Goal: Navigation & Orientation: Find specific page/section

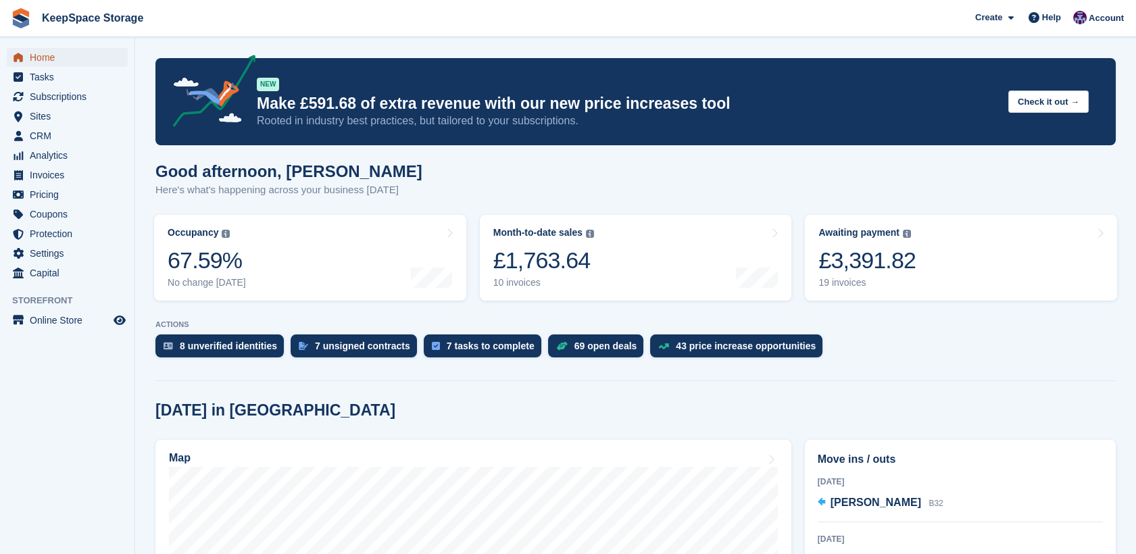
click at [48, 54] on span "Home" at bounding box center [70, 57] width 81 height 19
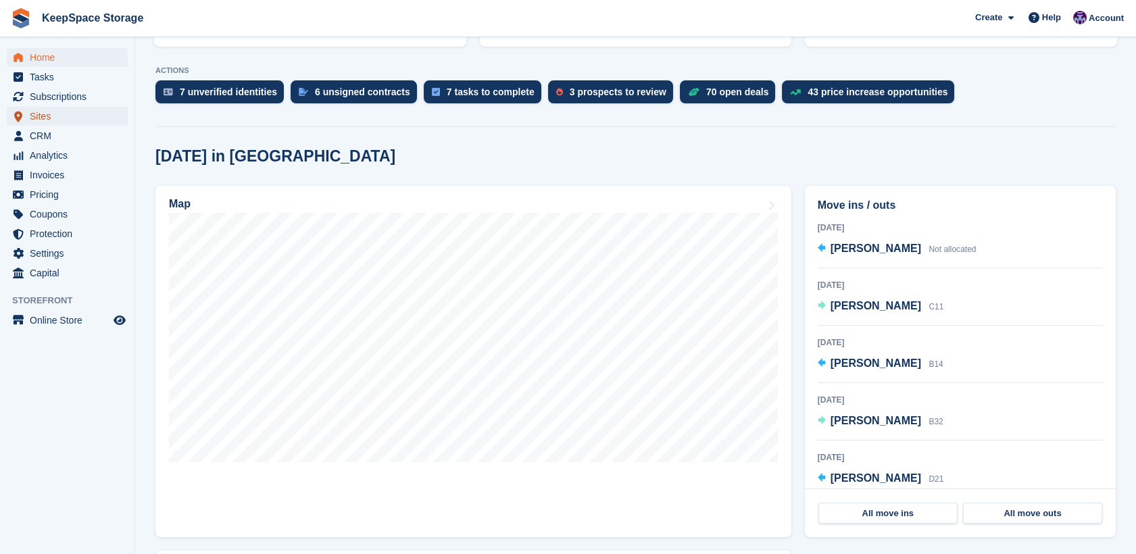
click at [58, 116] on span "Sites" at bounding box center [70, 116] width 81 height 19
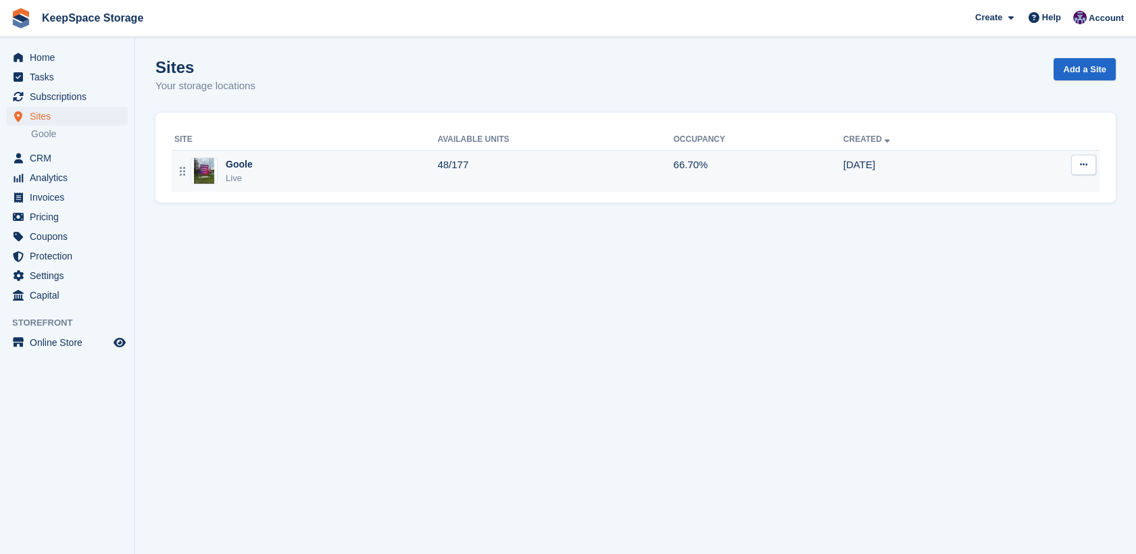
click at [349, 180] on div "Goole Live" at bounding box center [305, 171] width 263 height 28
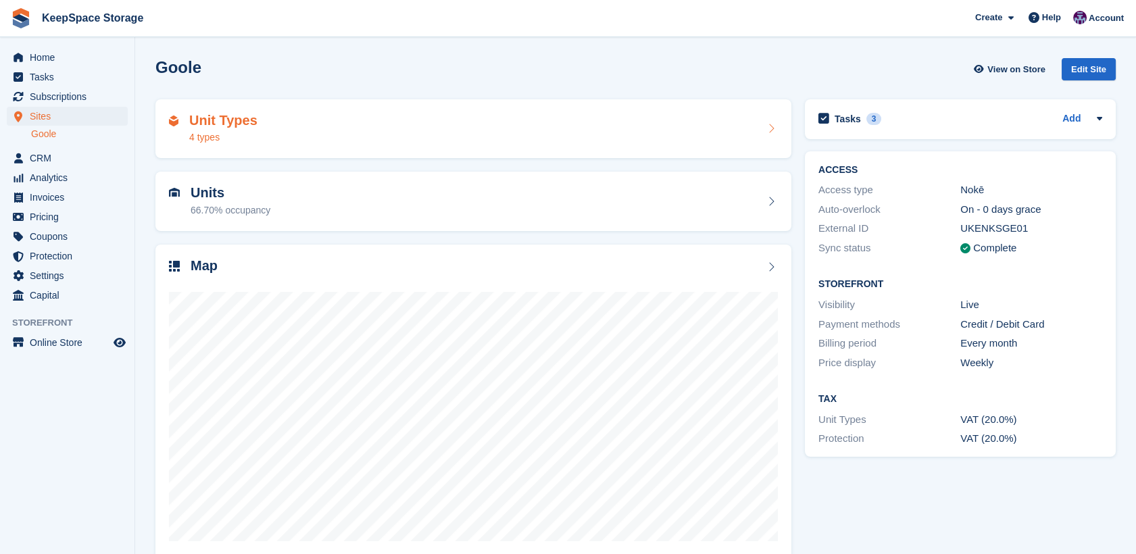
click at [462, 121] on div "Unit Types 4 types" at bounding box center [473, 129] width 609 height 32
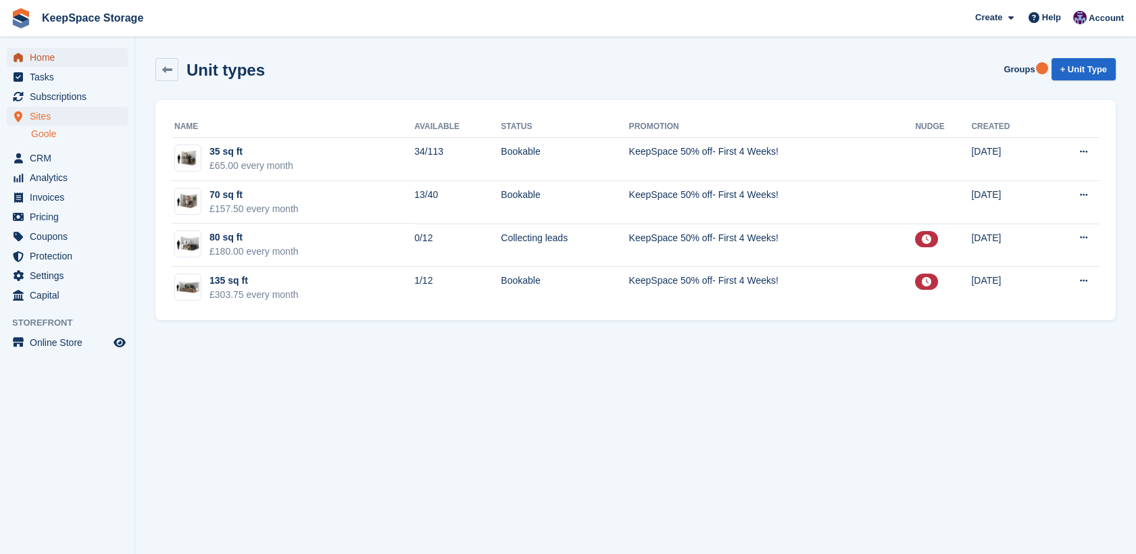
click at [57, 53] on span "Home" at bounding box center [70, 57] width 81 height 19
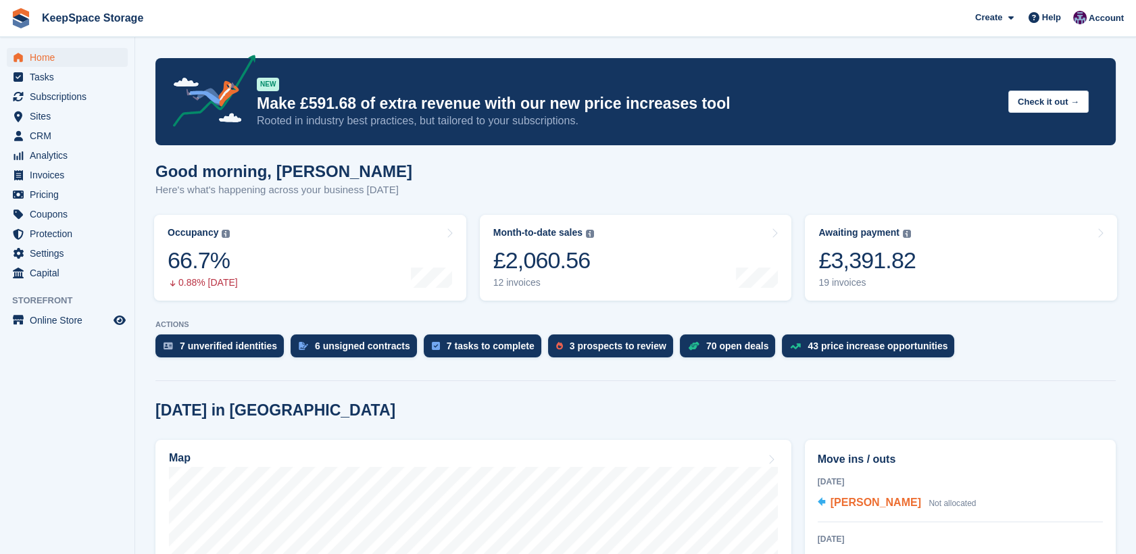
click at [841, 504] on span "[PERSON_NAME]" at bounding box center [875, 502] width 91 height 11
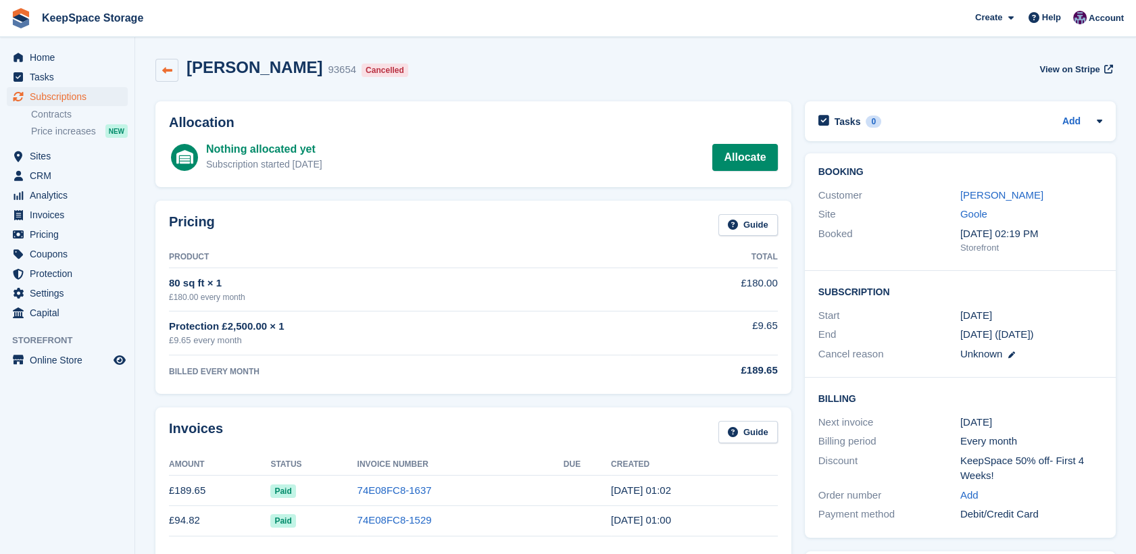
click at [162, 74] on icon at bounding box center [167, 71] width 10 height 10
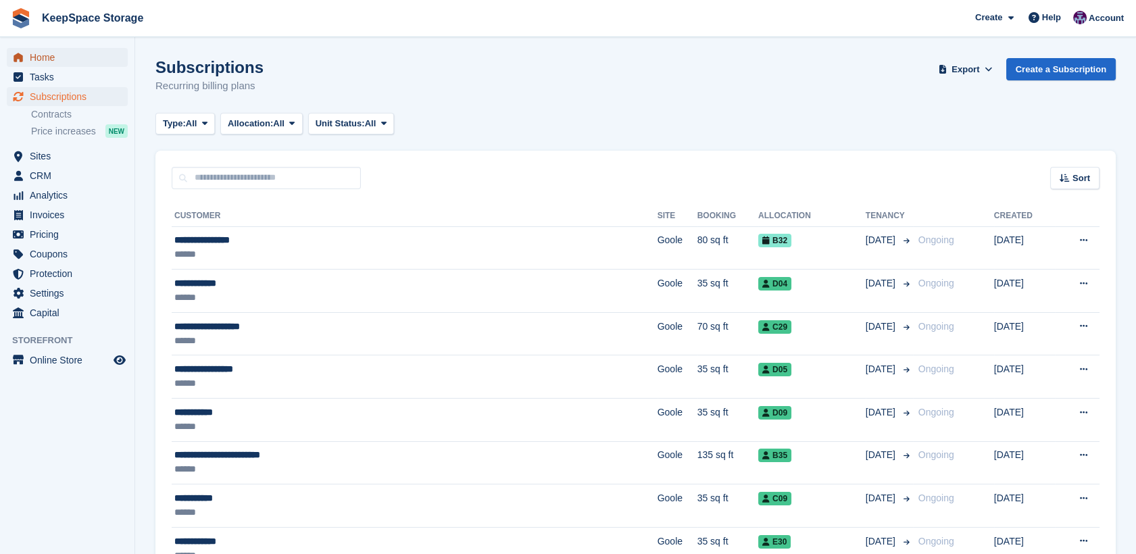
click at [49, 60] on span "Home" at bounding box center [70, 57] width 81 height 19
